Goal: Task Accomplishment & Management: Manage account settings

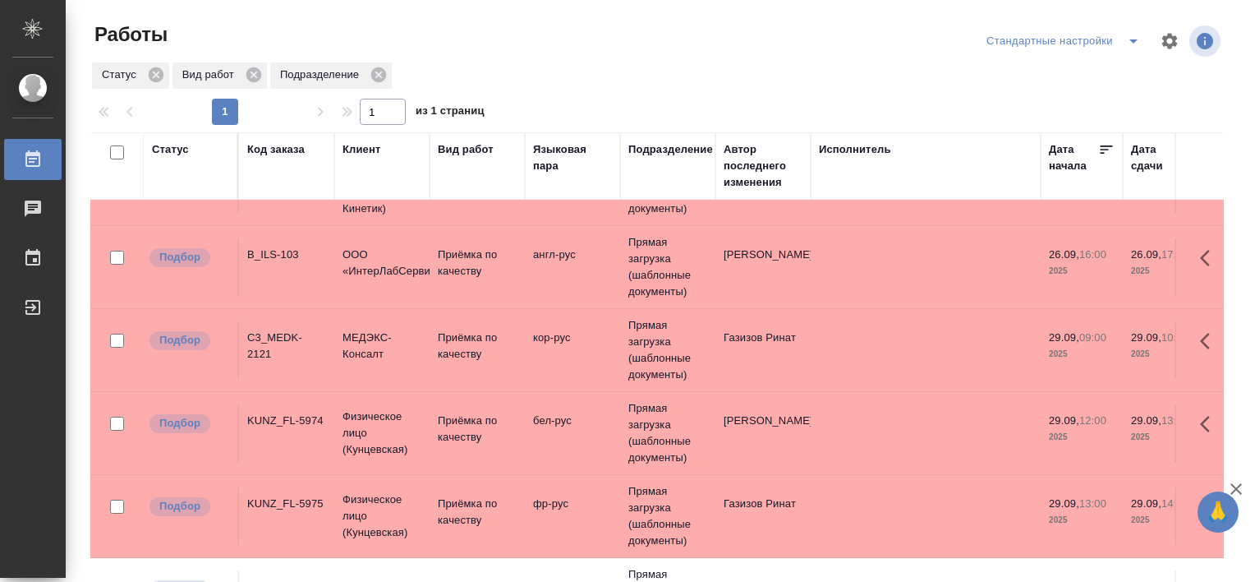
scroll to position [151, 0]
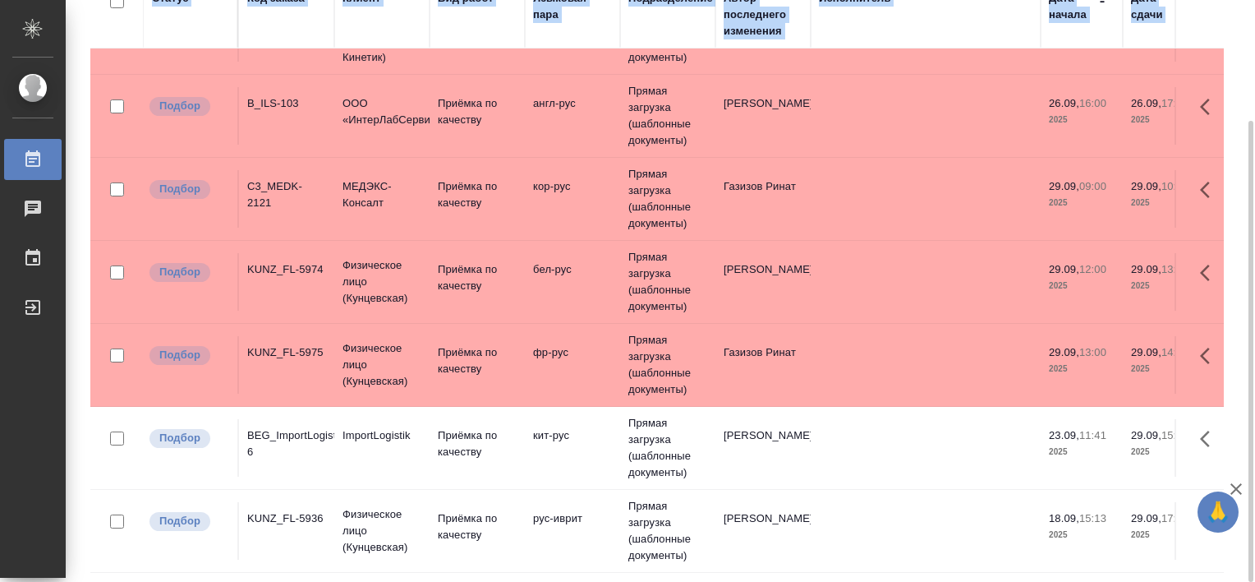
drag, startPoint x: 1255, startPoint y: 281, endPoint x: 1258, endPoint y: 348, distance: 66.6
click at [1255, 348] on html "🙏 .cls-1 fill:#fff; AWATERA Tretyakova Valeriya Работы 0 Чаты График Выйти Рабо…" at bounding box center [627, 291] width 1255 height 582
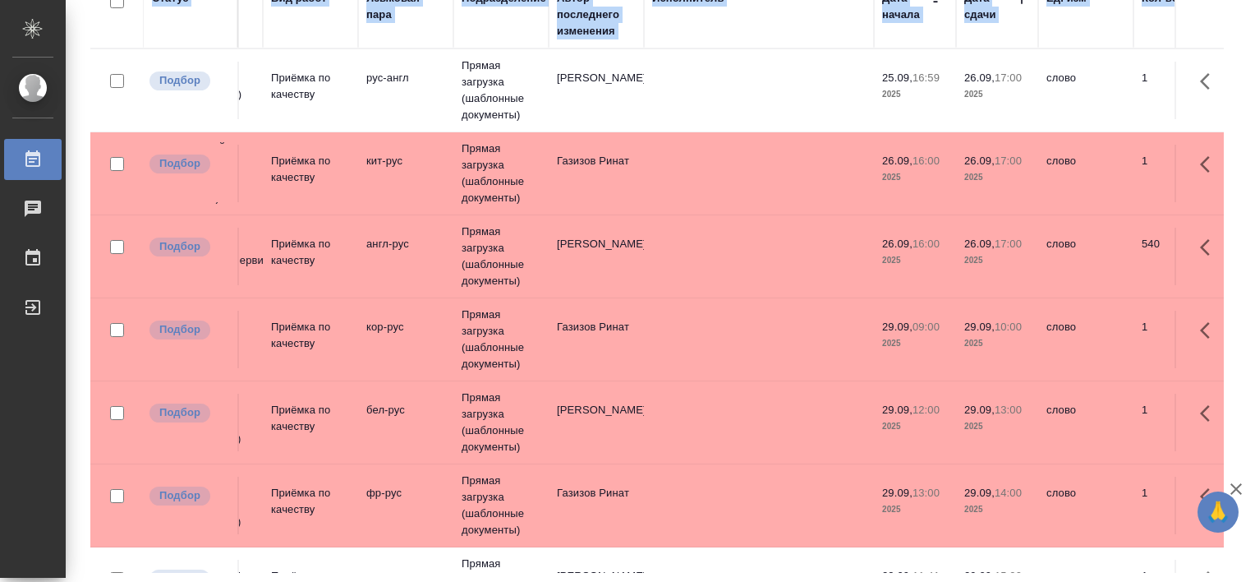
scroll to position [0, 0]
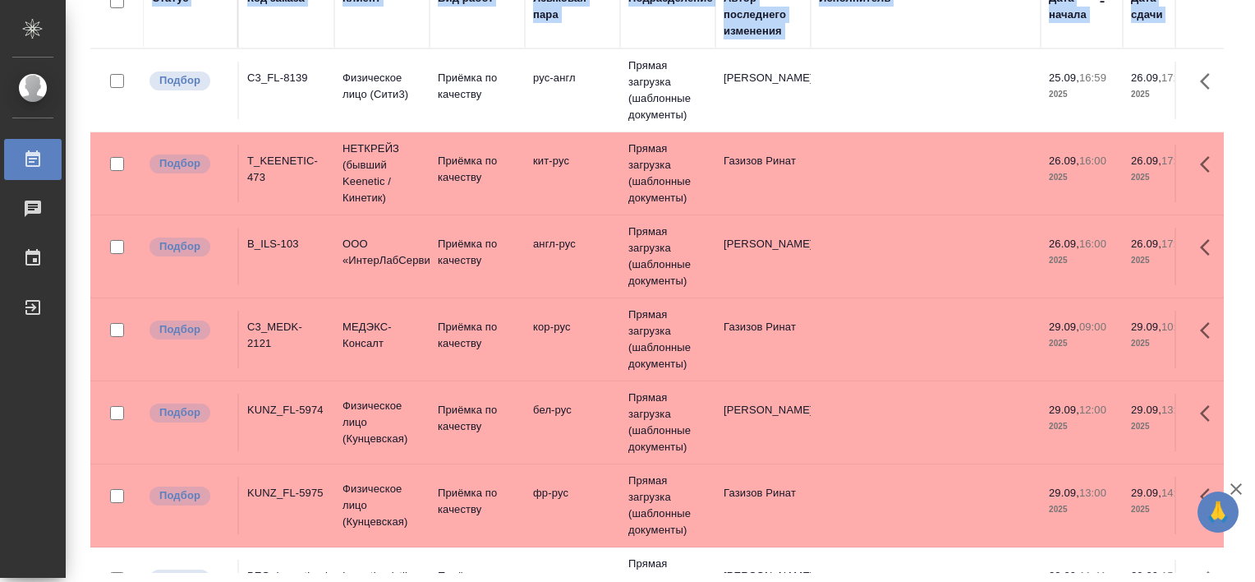
click at [293, 94] on td "C3_FL-8139" at bounding box center [286, 91] width 95 height 58
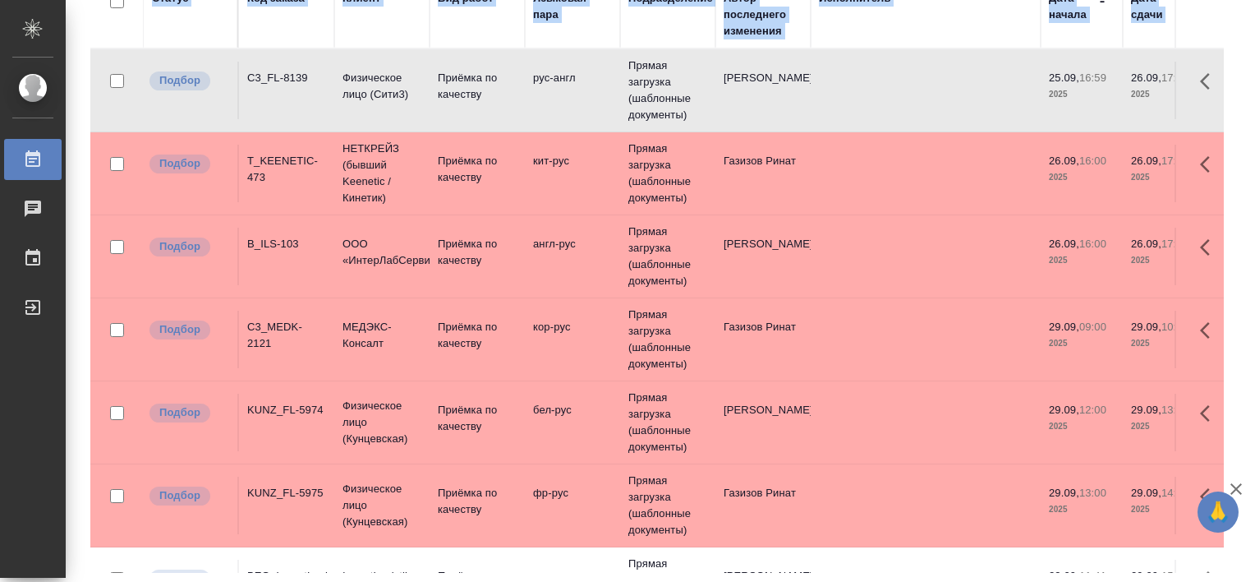
click at [293, 94] on td "C3_FL-8139" at bounding box center [286, 91] width 95 height 58
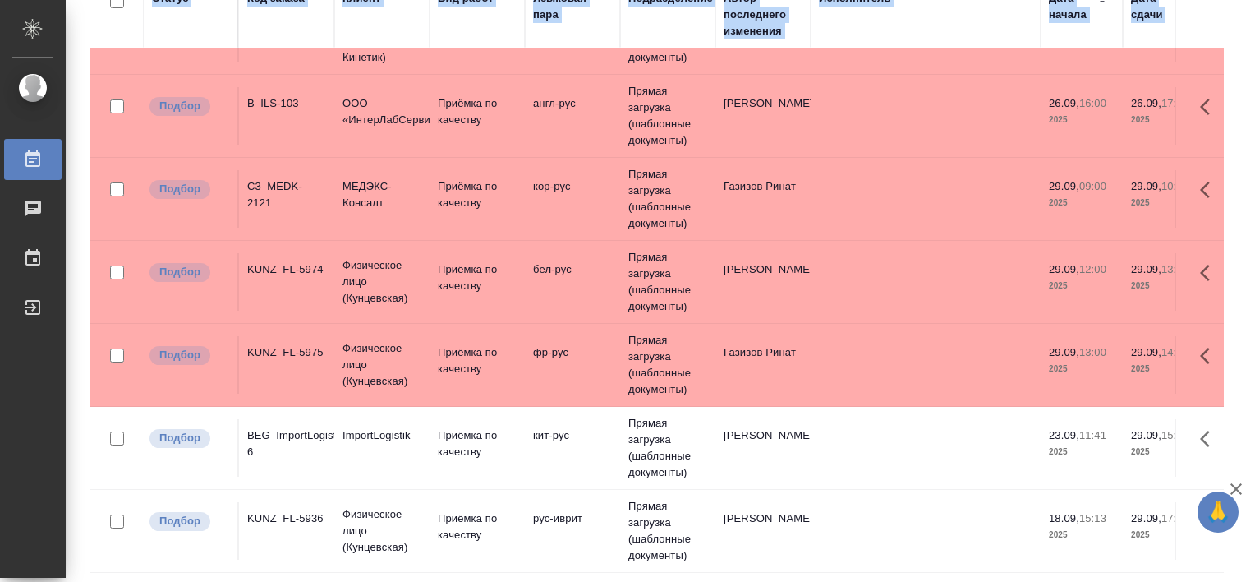
scroll to position [151, 0]
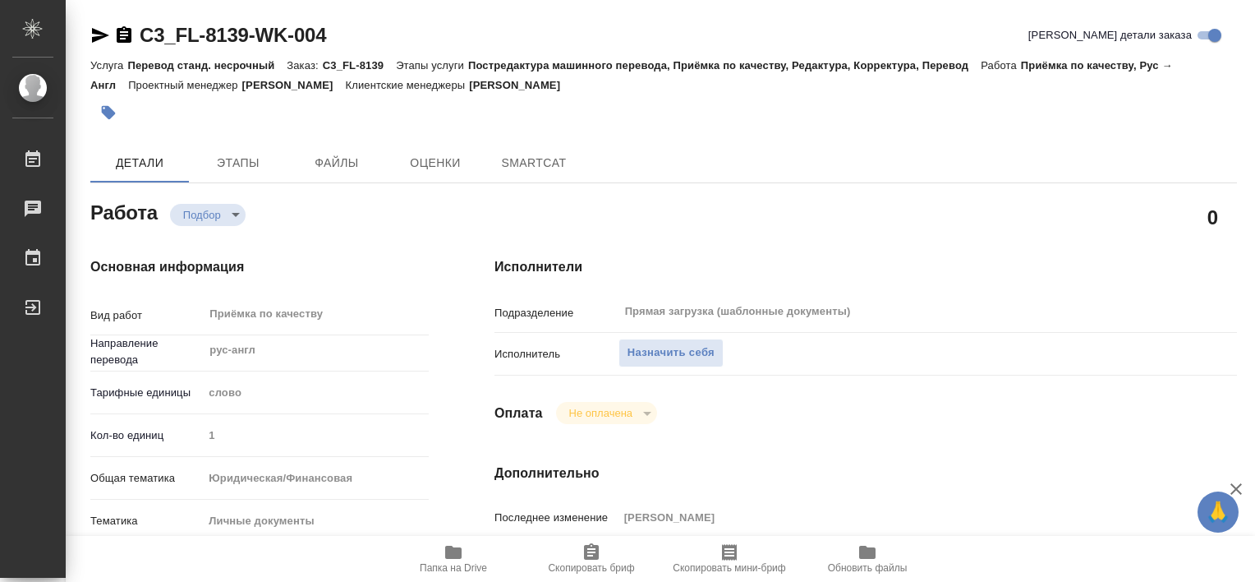
type textarea "x"
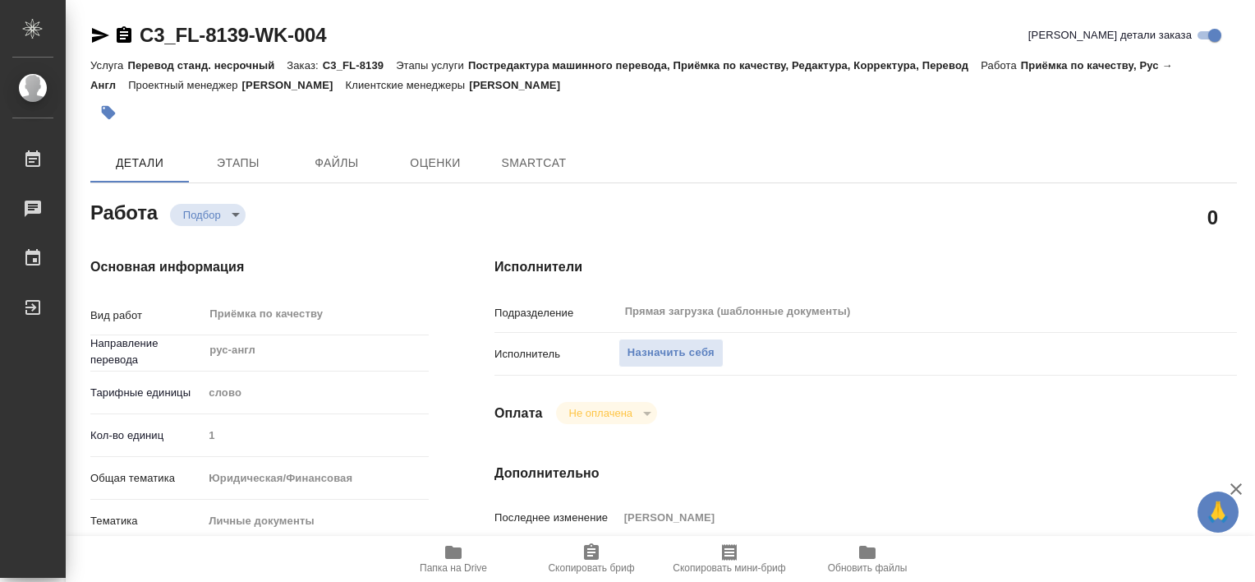
type textarea "x"
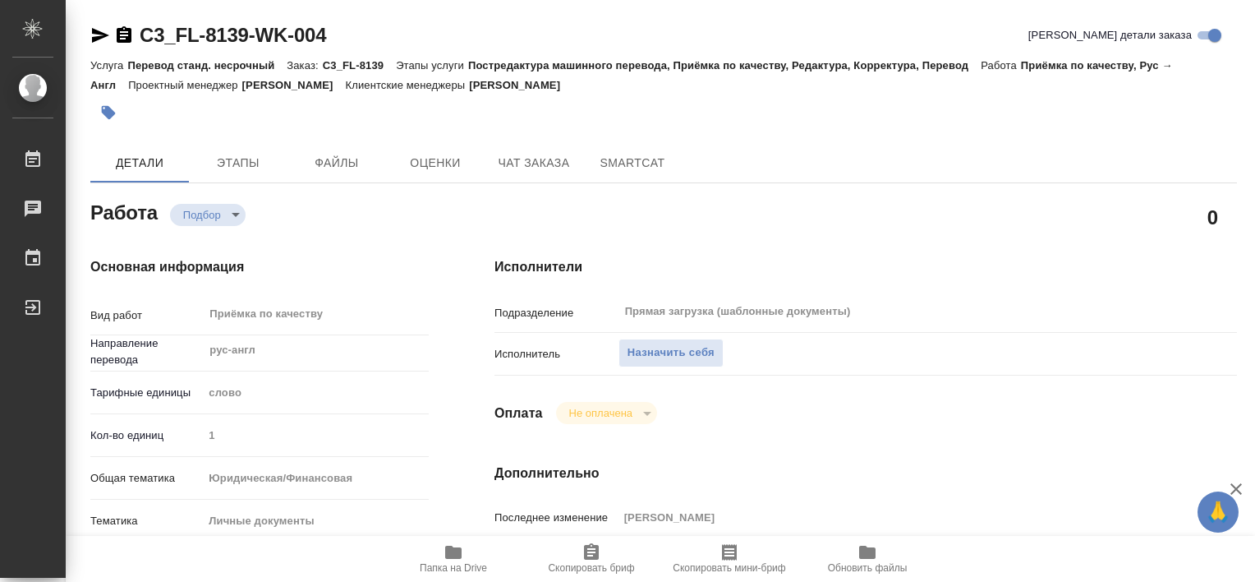
type textarea "x"
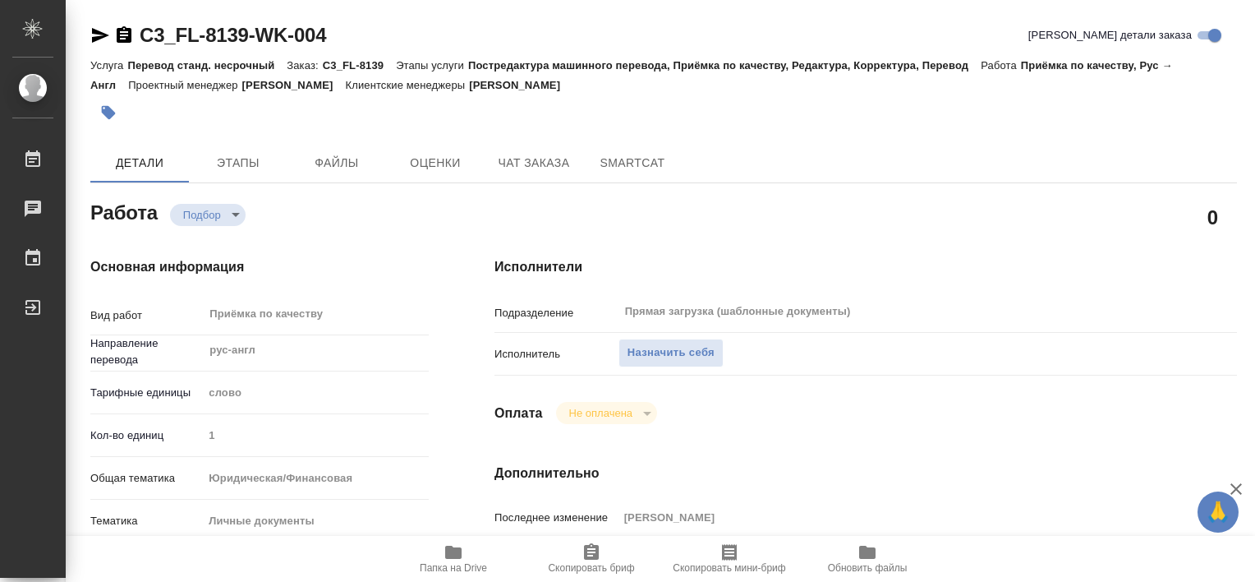
type textarea "x"
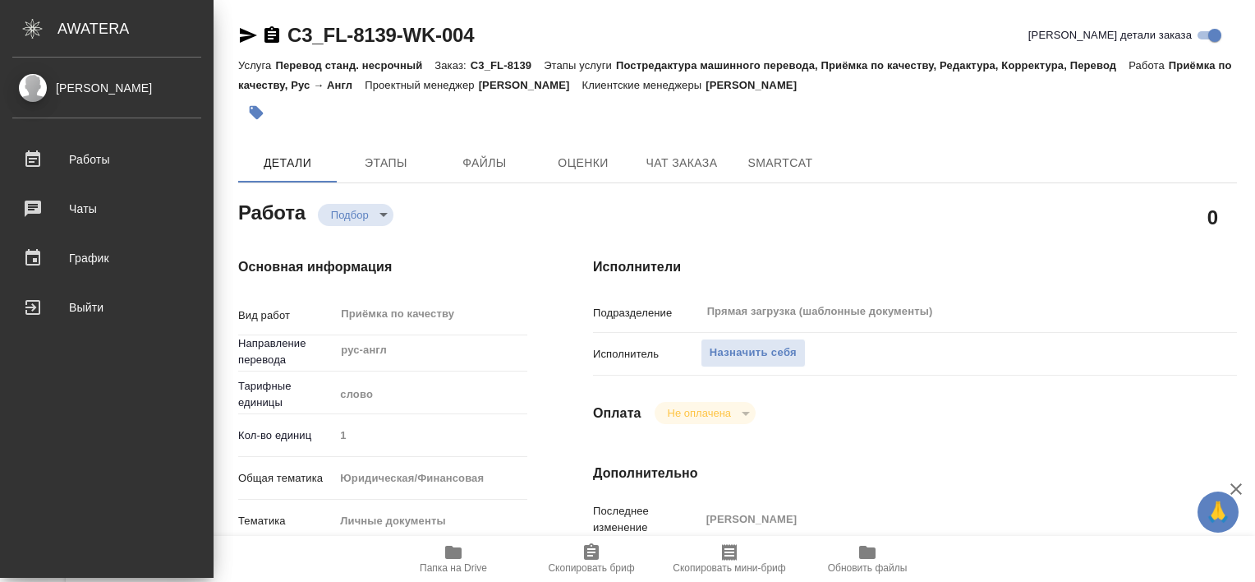
type textarea "x"
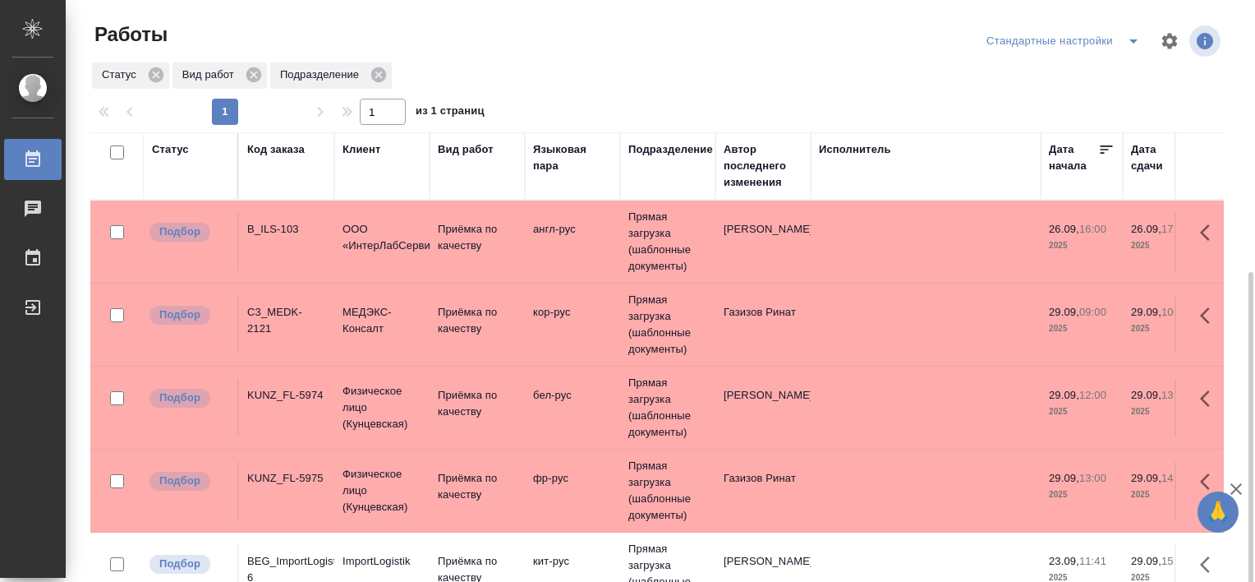
scroll to position [151, 0]
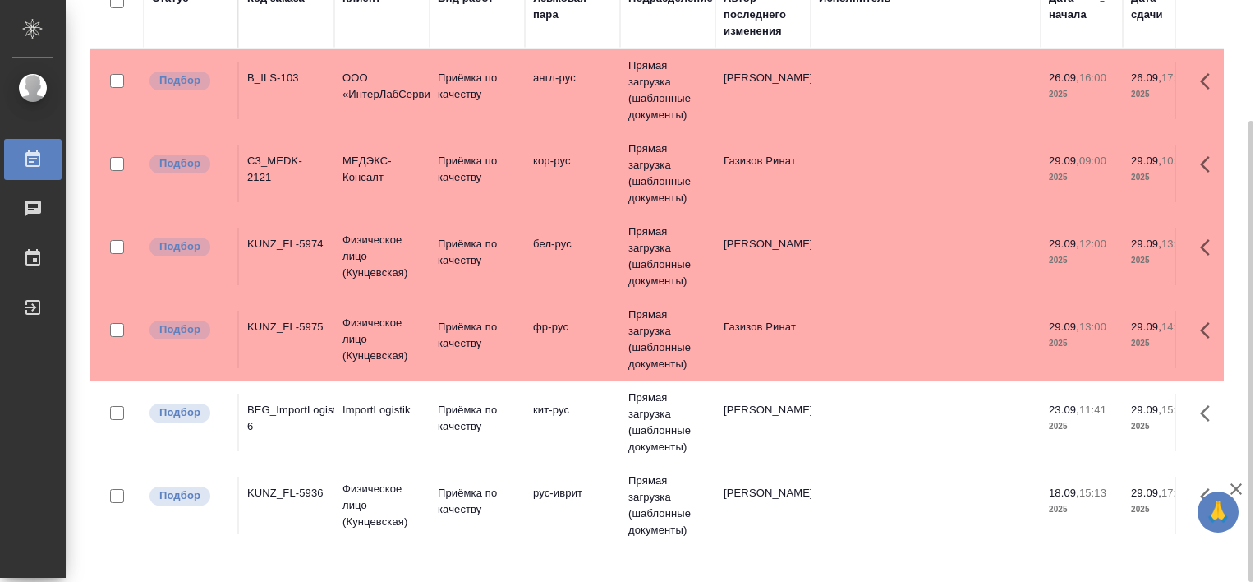
click at [291, 403] on div "BEG_ImportLogistik-6" at bounding box center [286, 418] width 79 height 33
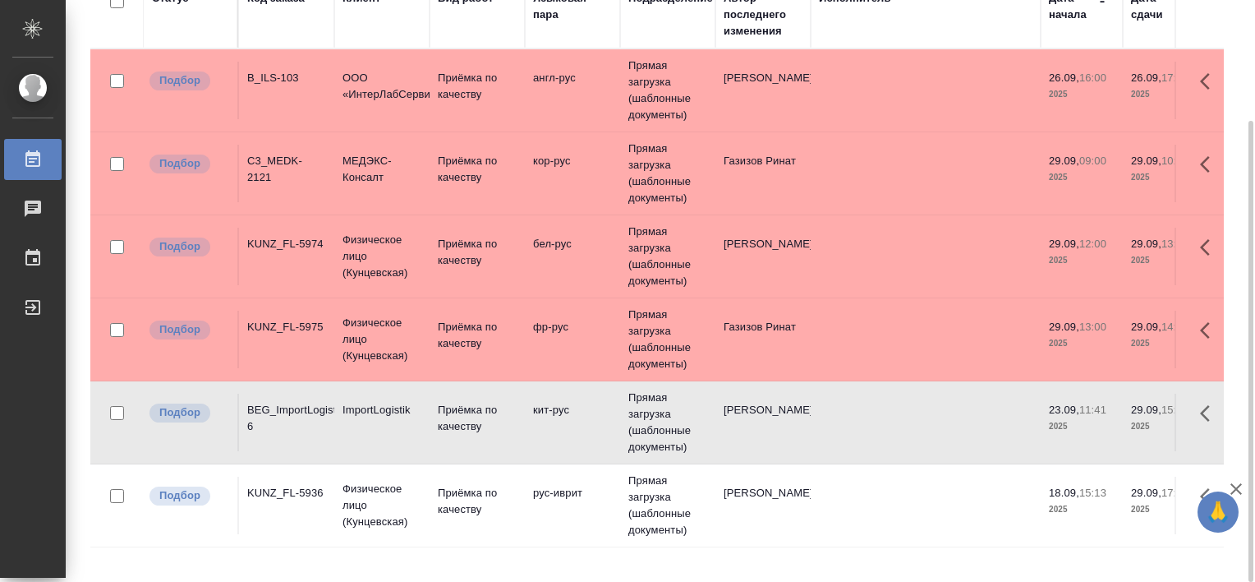
click at [282, 409] on div "BEG_ImportLogistik-6" at bounding box center [286, 418] width 79 height 33
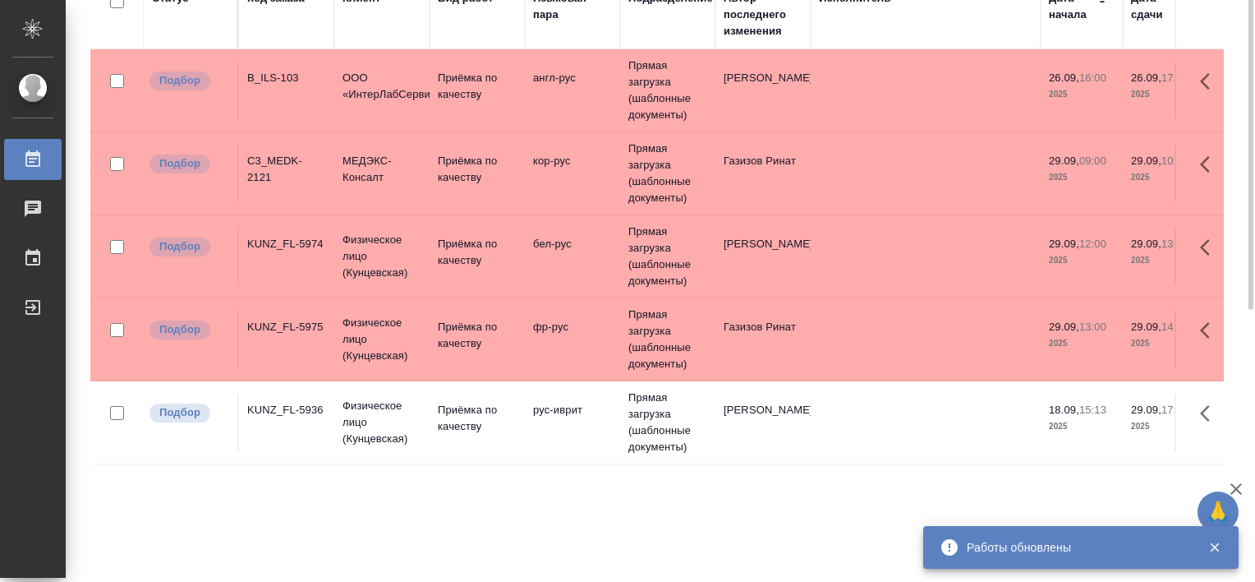
scroll to position [0, 0]
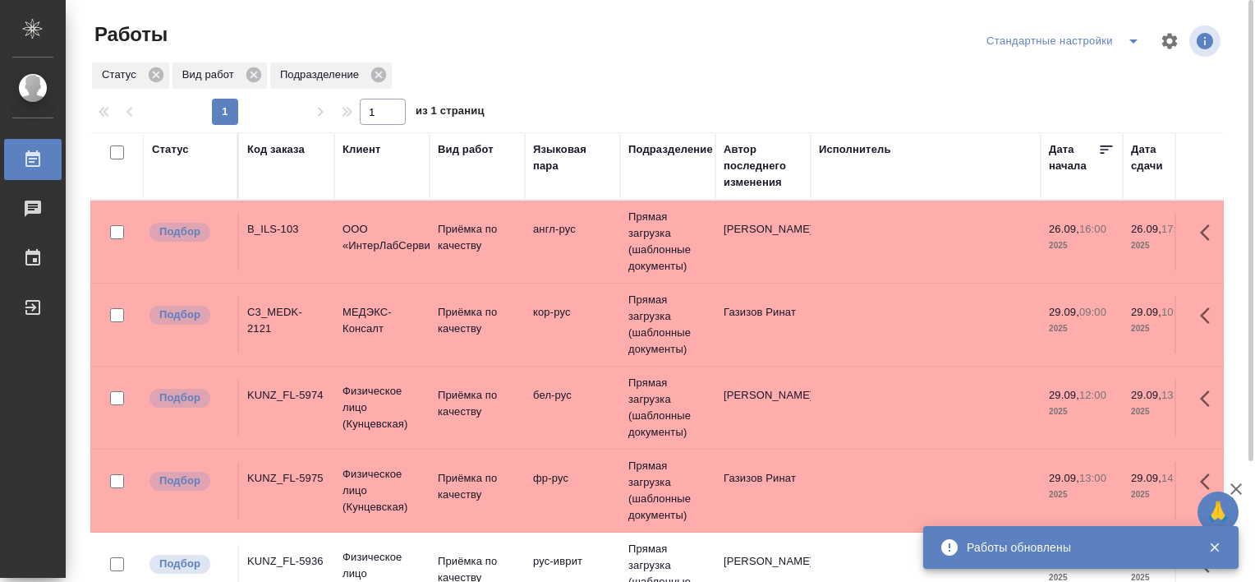
click at [1127, 44] on icon "split button" at bounding box center [1134, 41] width 20 height 20
click at [1088, 69] on li "В работе" at bounding box center [1067, 74] width 168 height 26
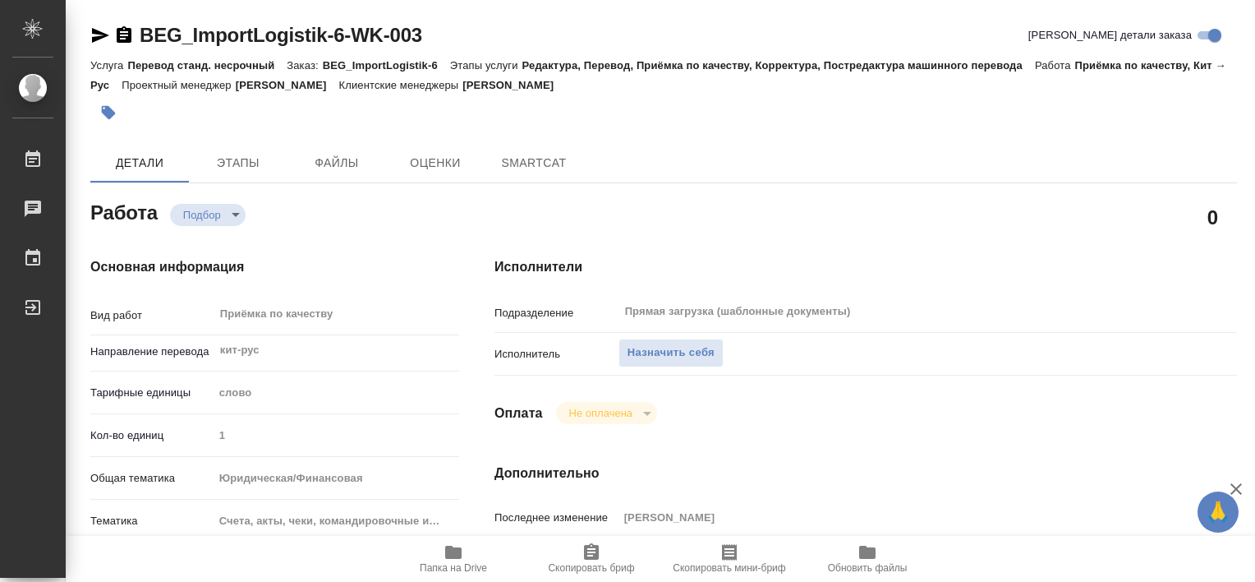
type textarea "x"
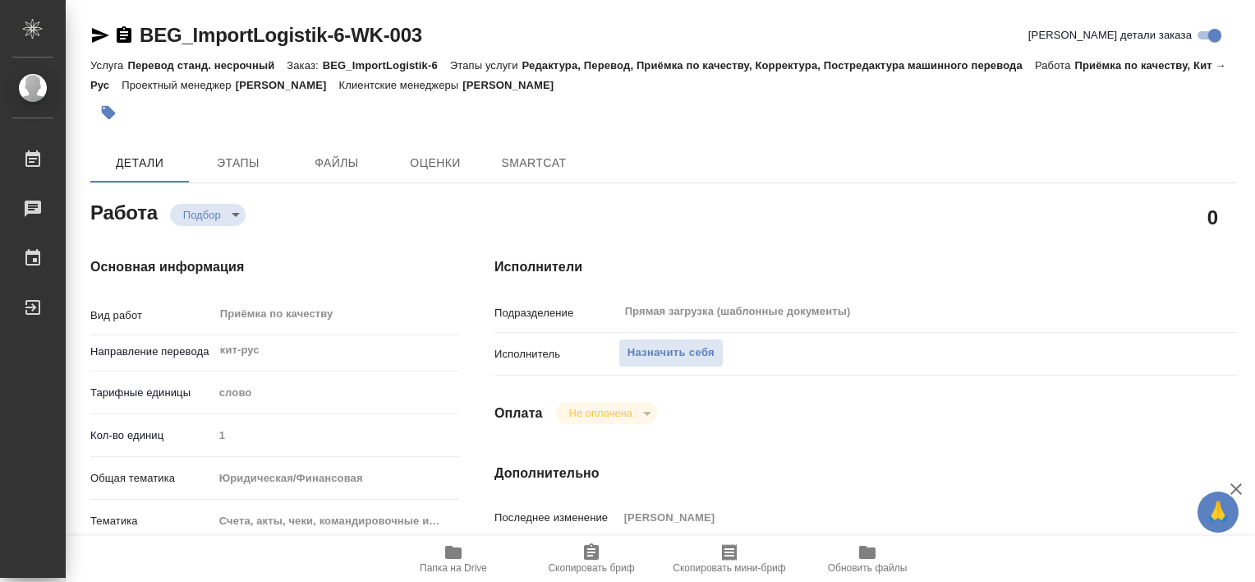
type textarea "x"
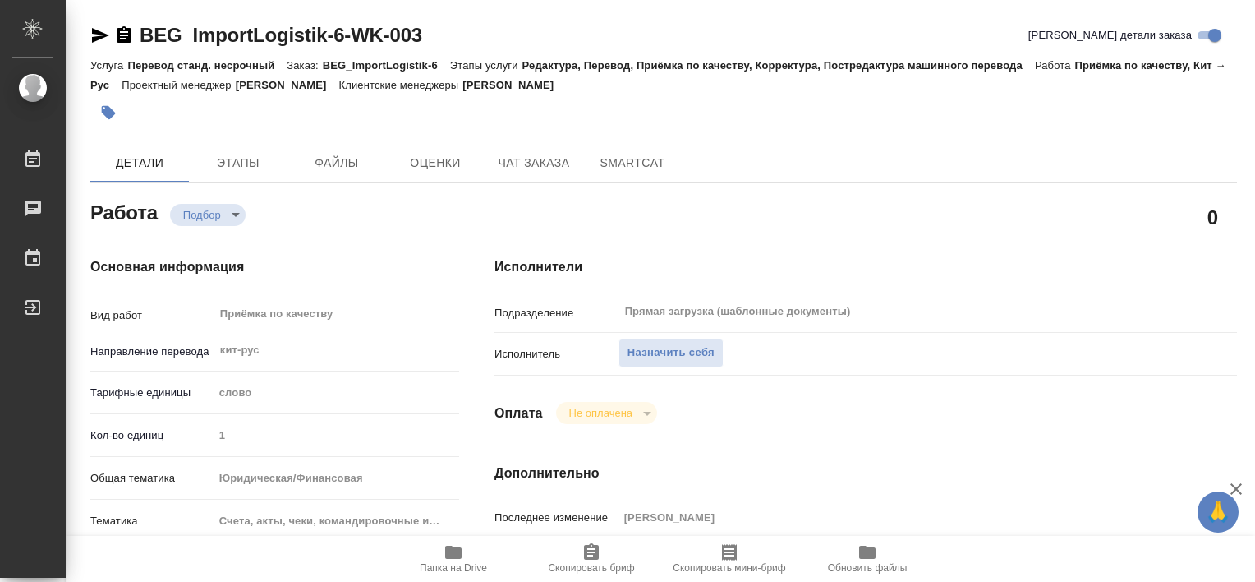
type textarea "x"
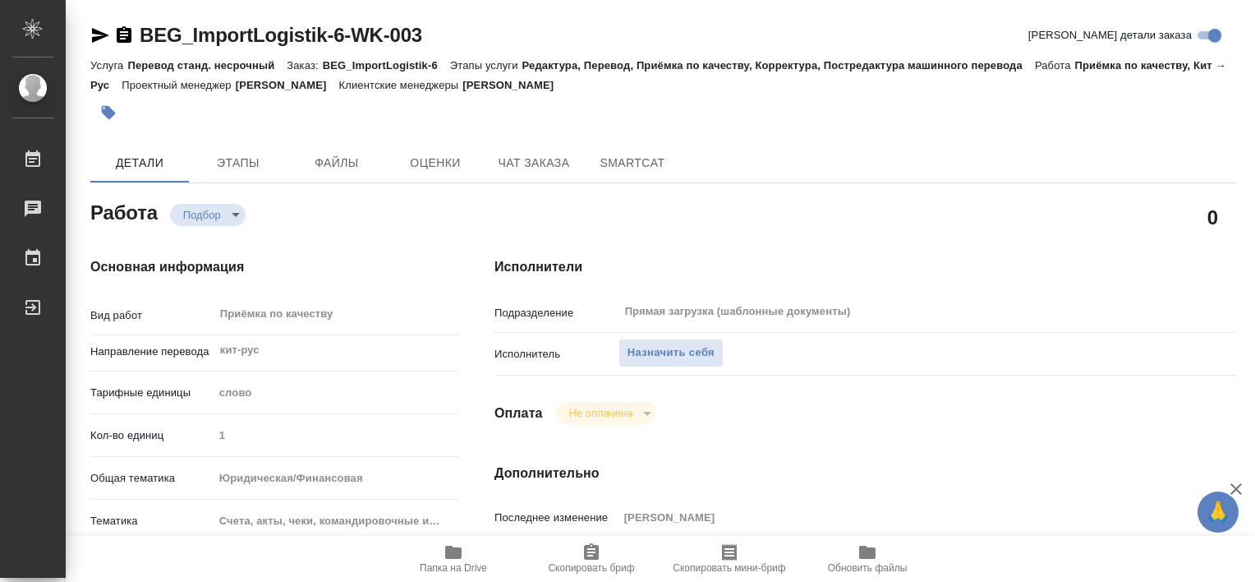
type textarea "x"
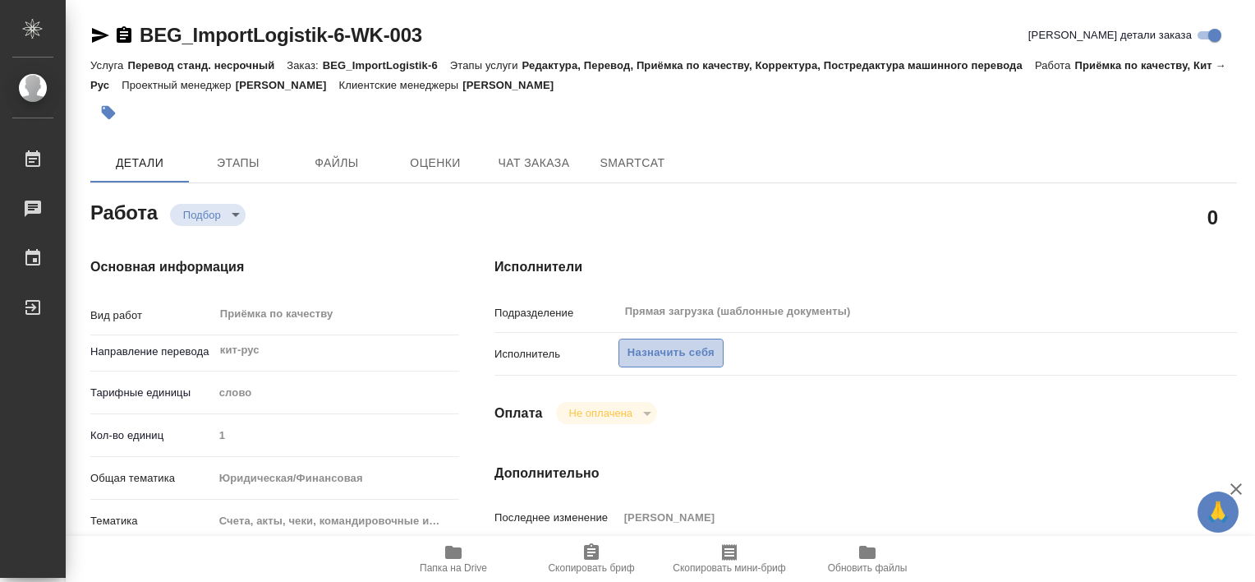
click at [664, 356] on span "Назначить себя" at bounding box center [671, 352] width 87 height 19
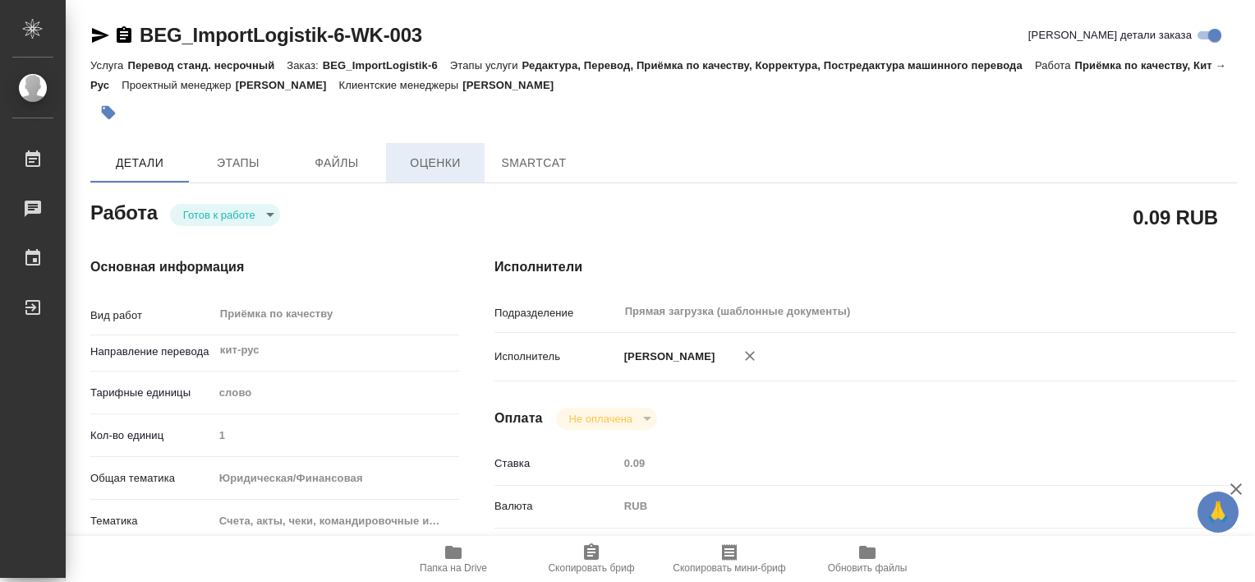
type textarea "x"
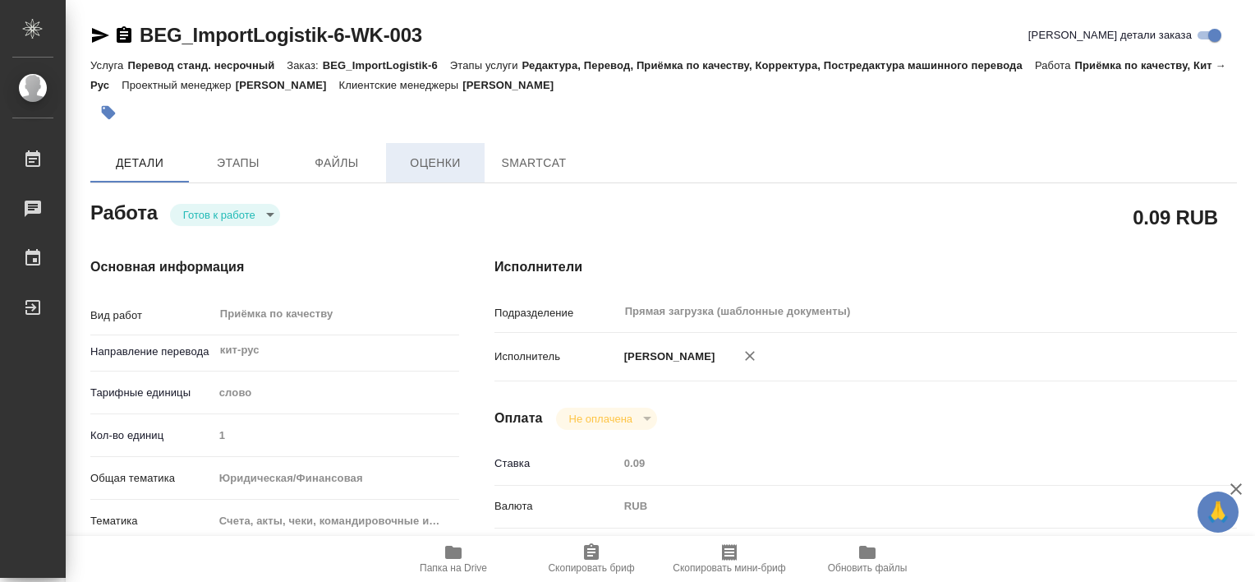
type textarea "x"
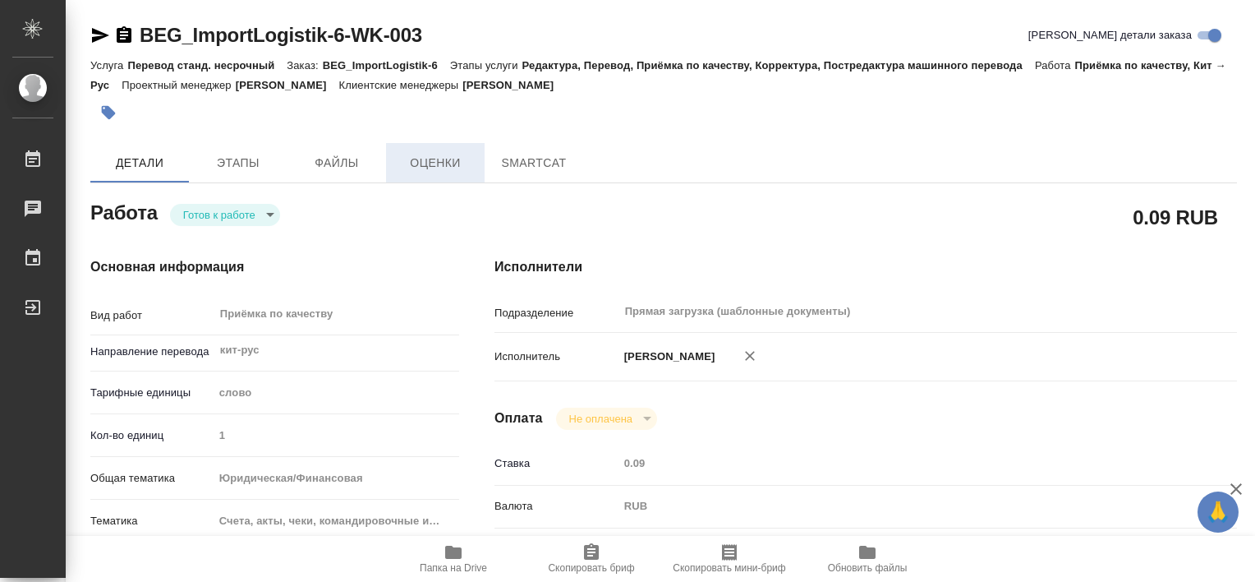
type textarea "x"
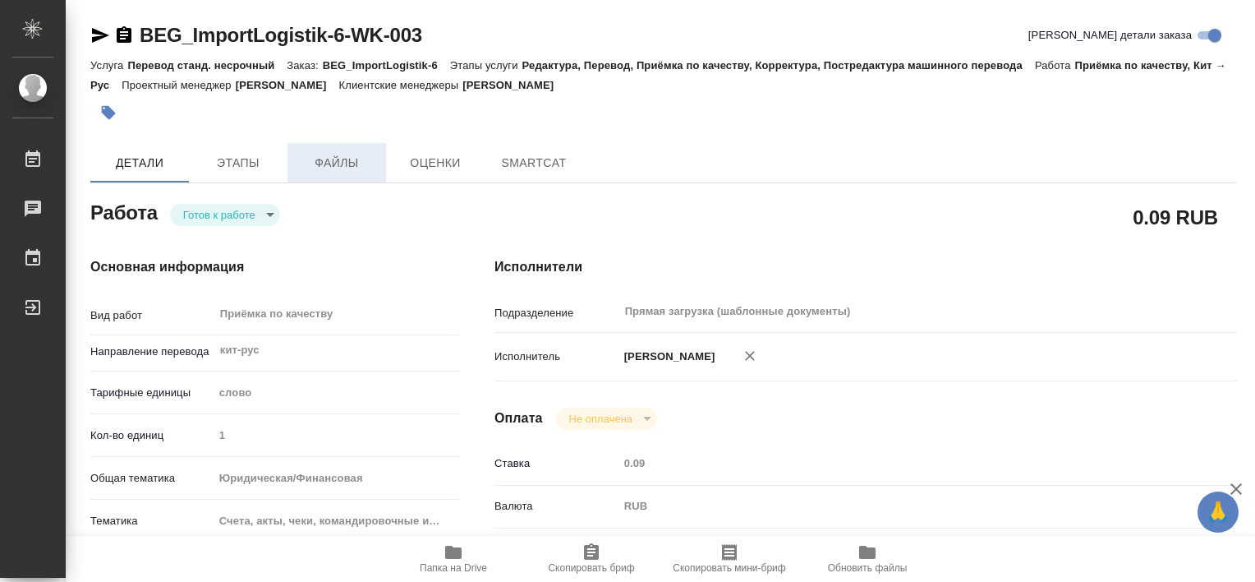
type textarea "x"
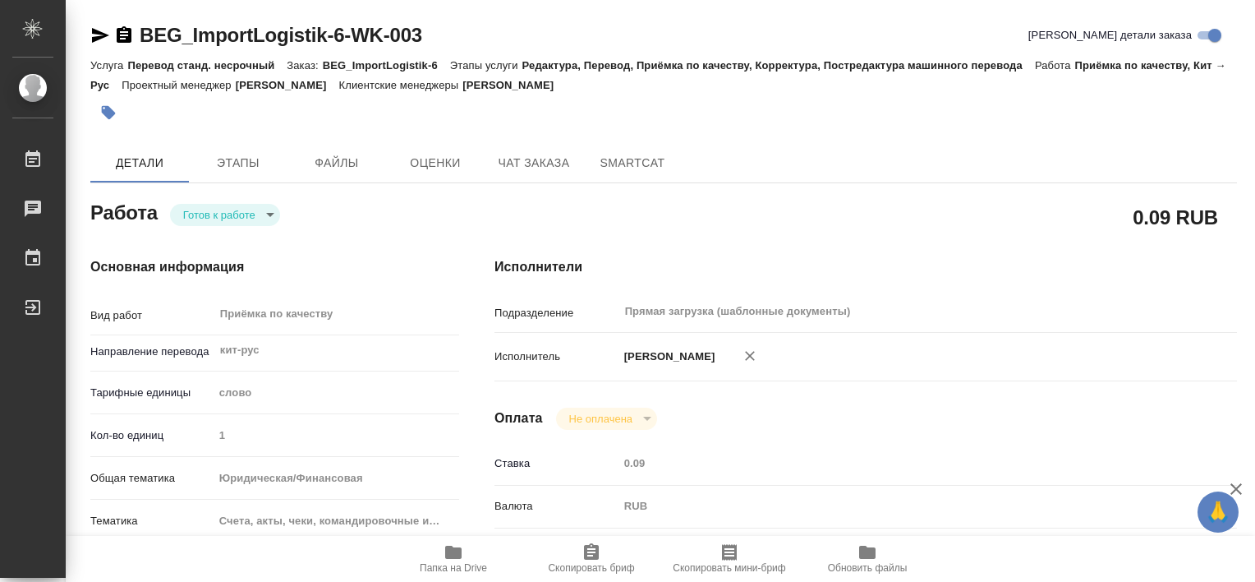
type textarea "x"
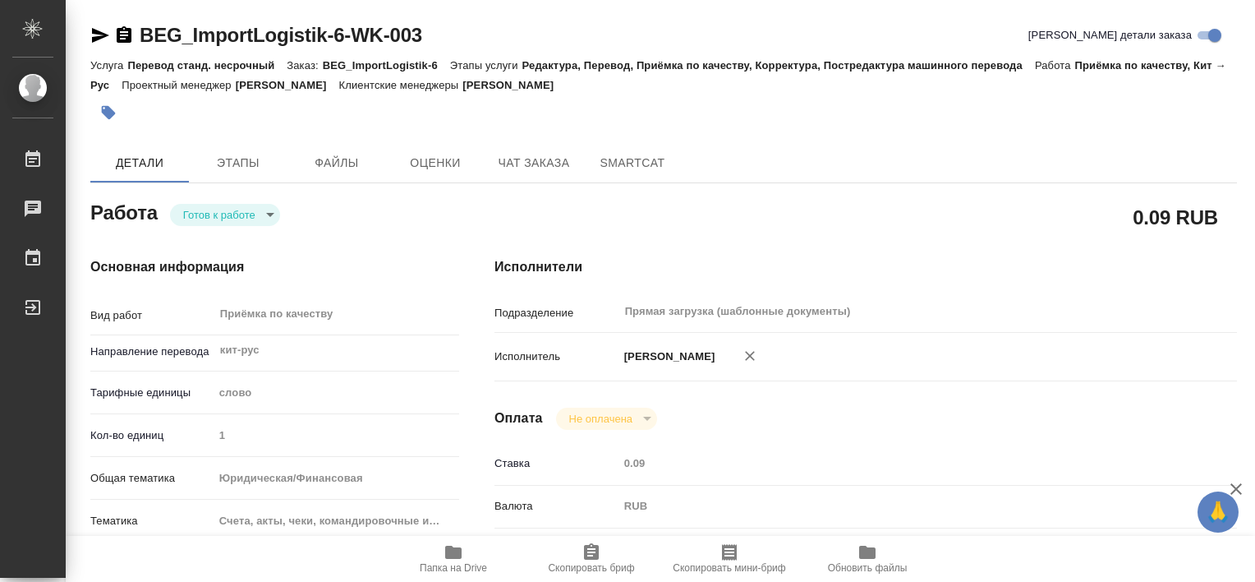
type textarea "x"
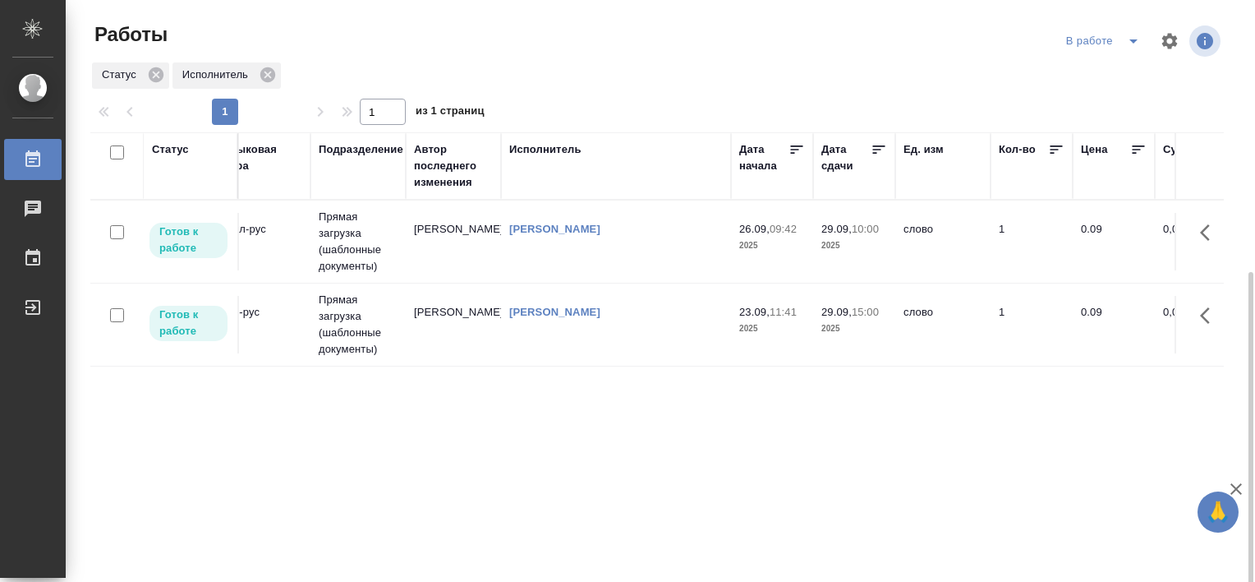
scroll to position [151, 0]
